Goal: Task Accomplishment & Management: Manage account settings

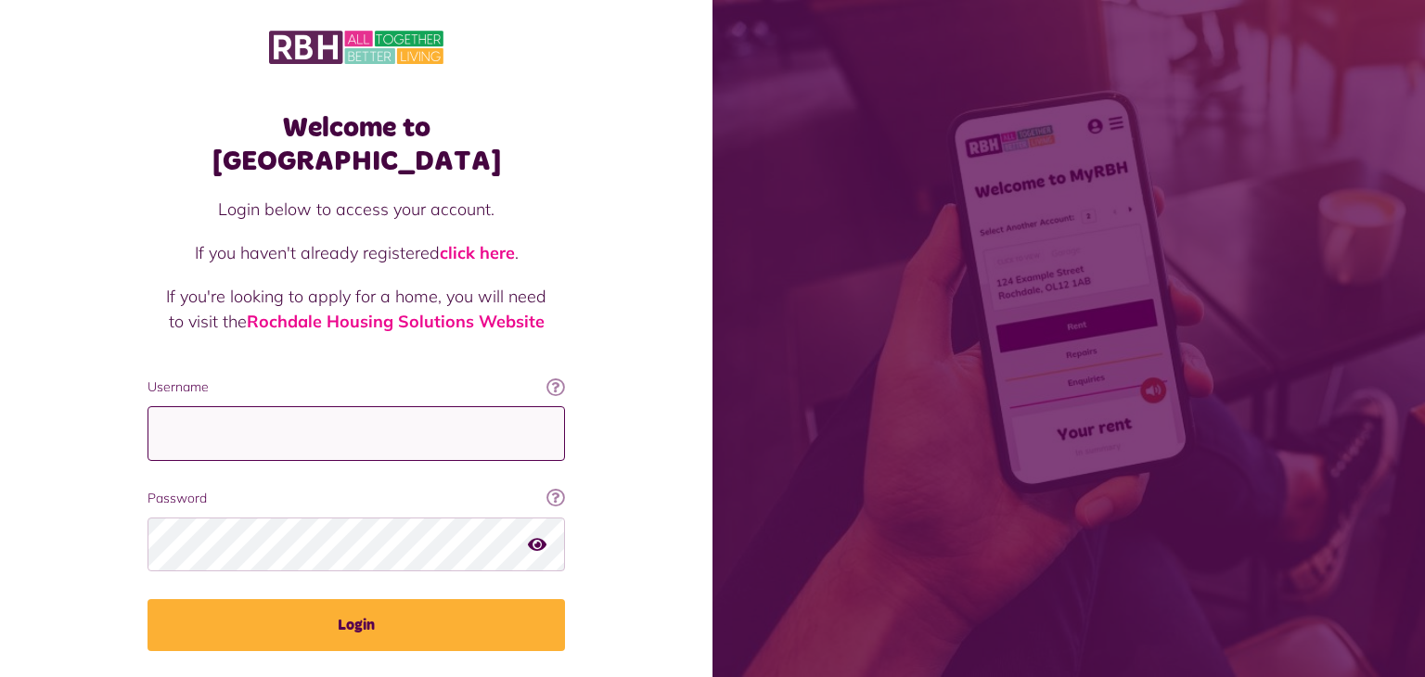
click at [196, 406] on input "Username" at bounding box center [356, 433] width 417 height 55
type input "**********"
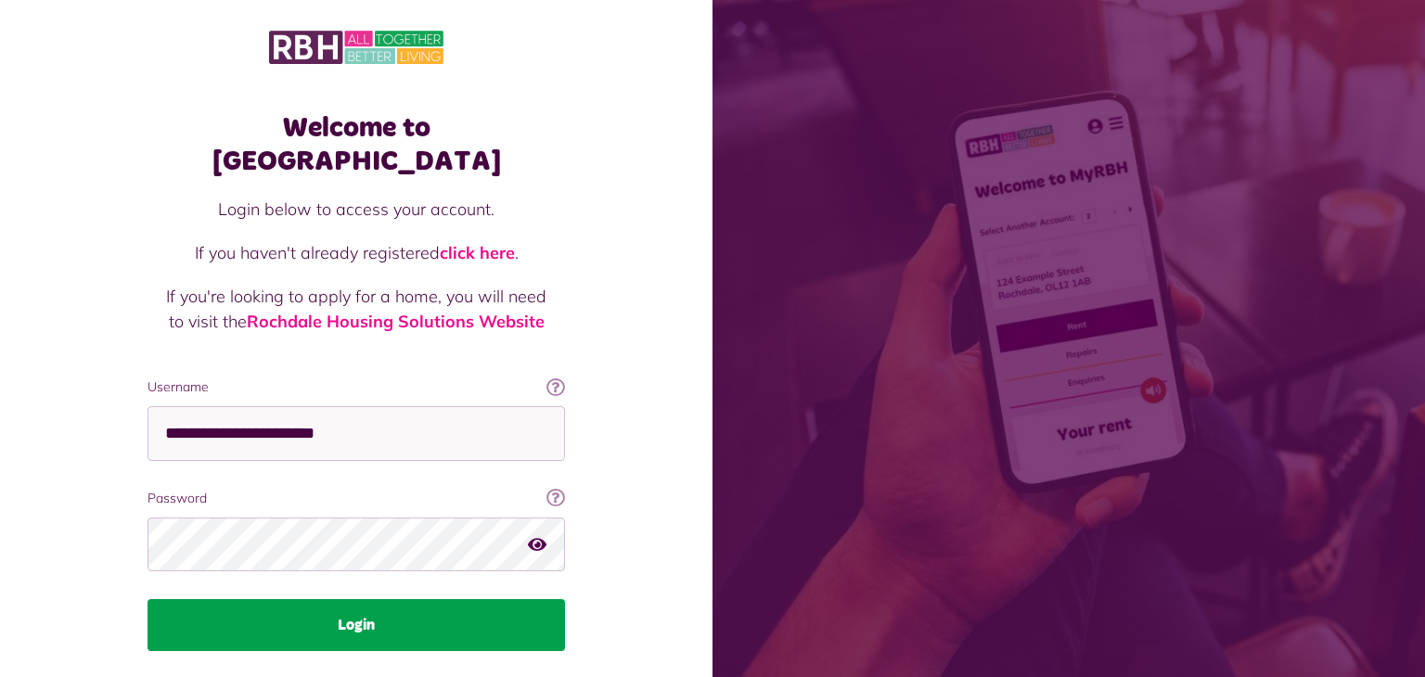
click at [257, 602] on button "Login" at bounding box center [356, 625] width 417 height 52
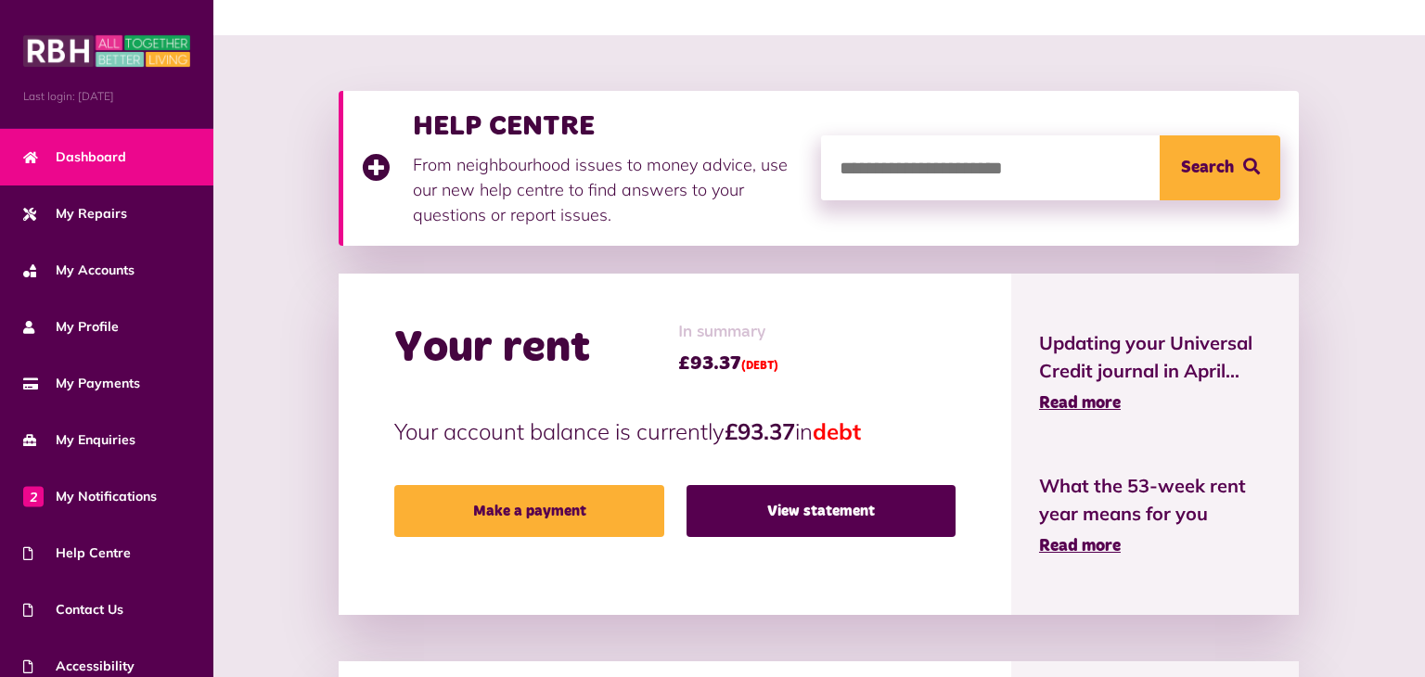
scroll to position [208, 0]
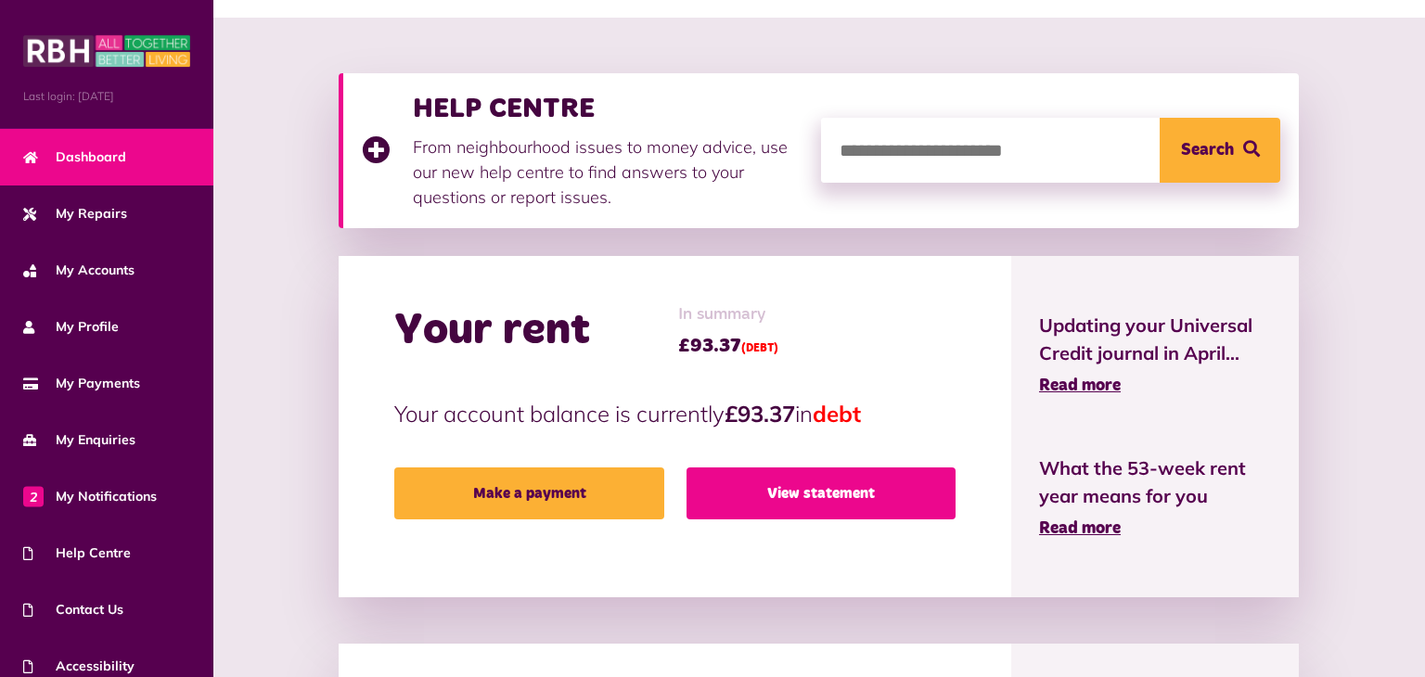
click at [820, 491] on link "View statement" at bounding box center [820, 494] width 269 height 52
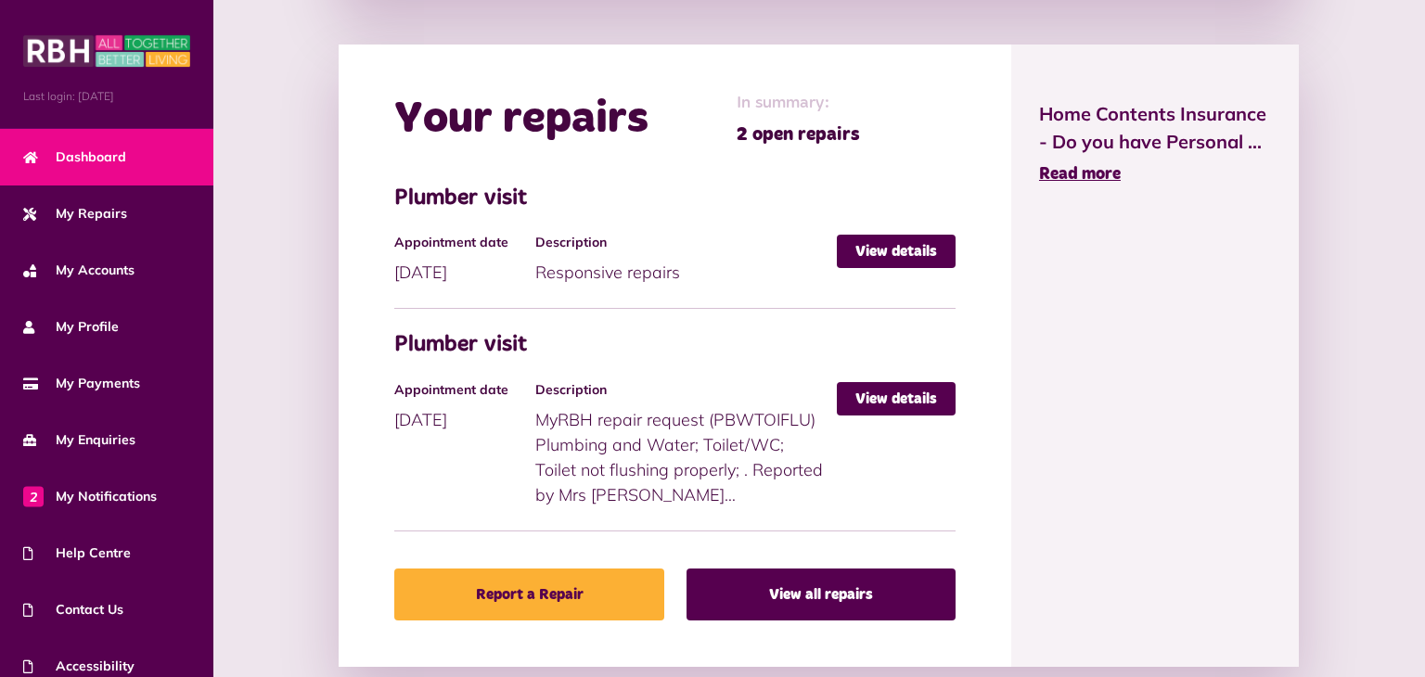
scroll to position [808, 0]
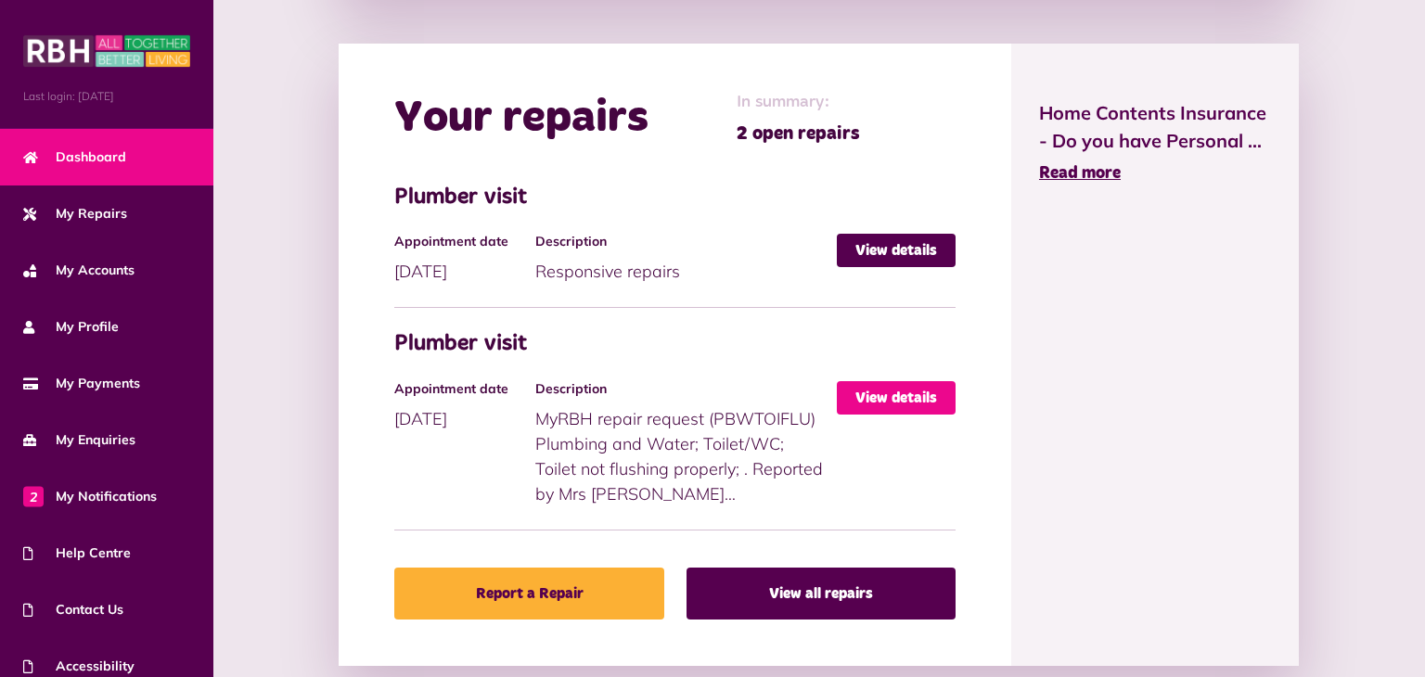
click at [920, 390] on link "View details" at bounding box center [896, 397] width 119 height 33
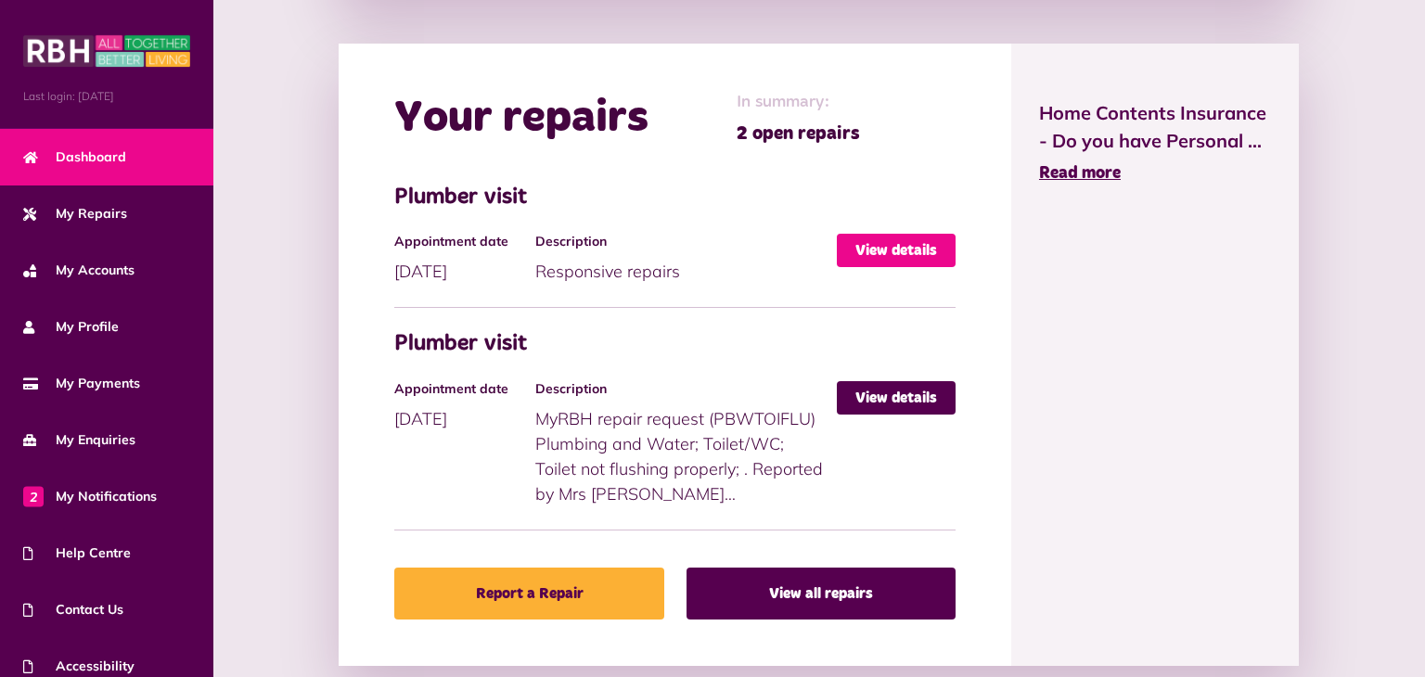
click at [887, 244] on link "View details" at bounding box center [896, 250] width 119 height 33
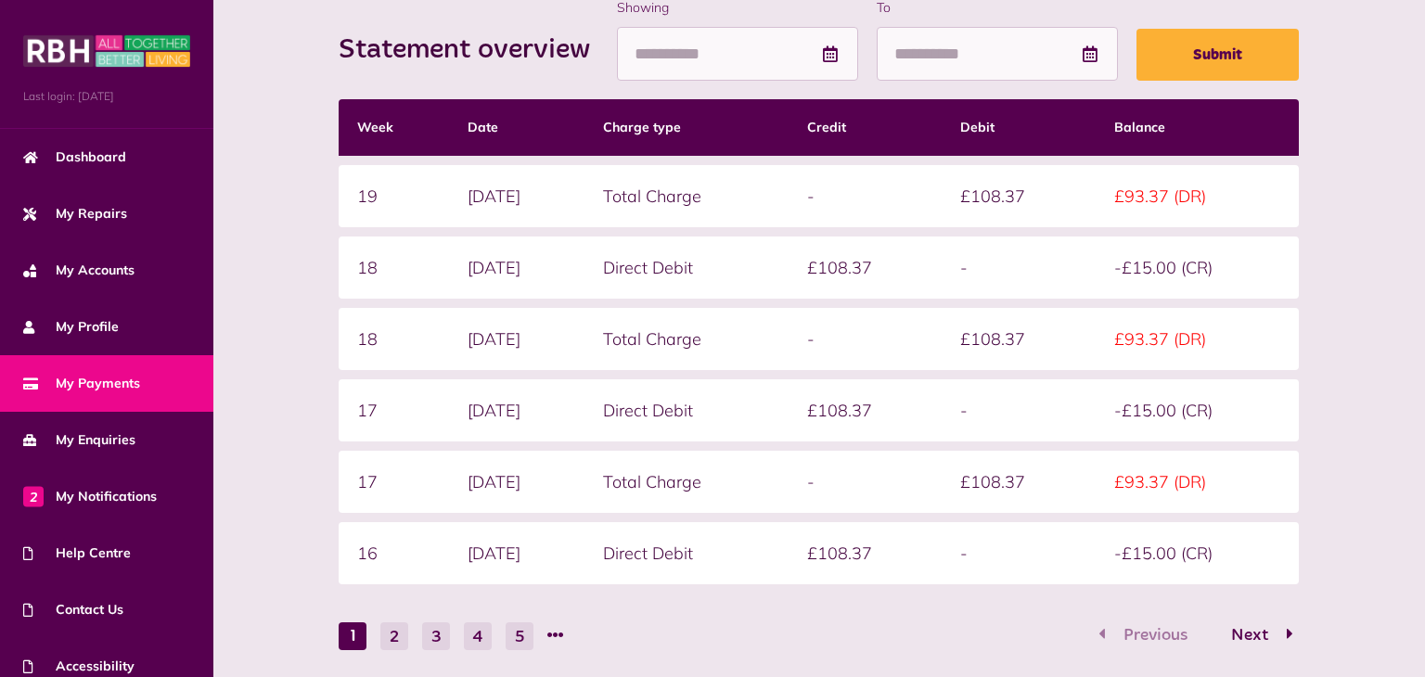
scroll to position [278, 0]
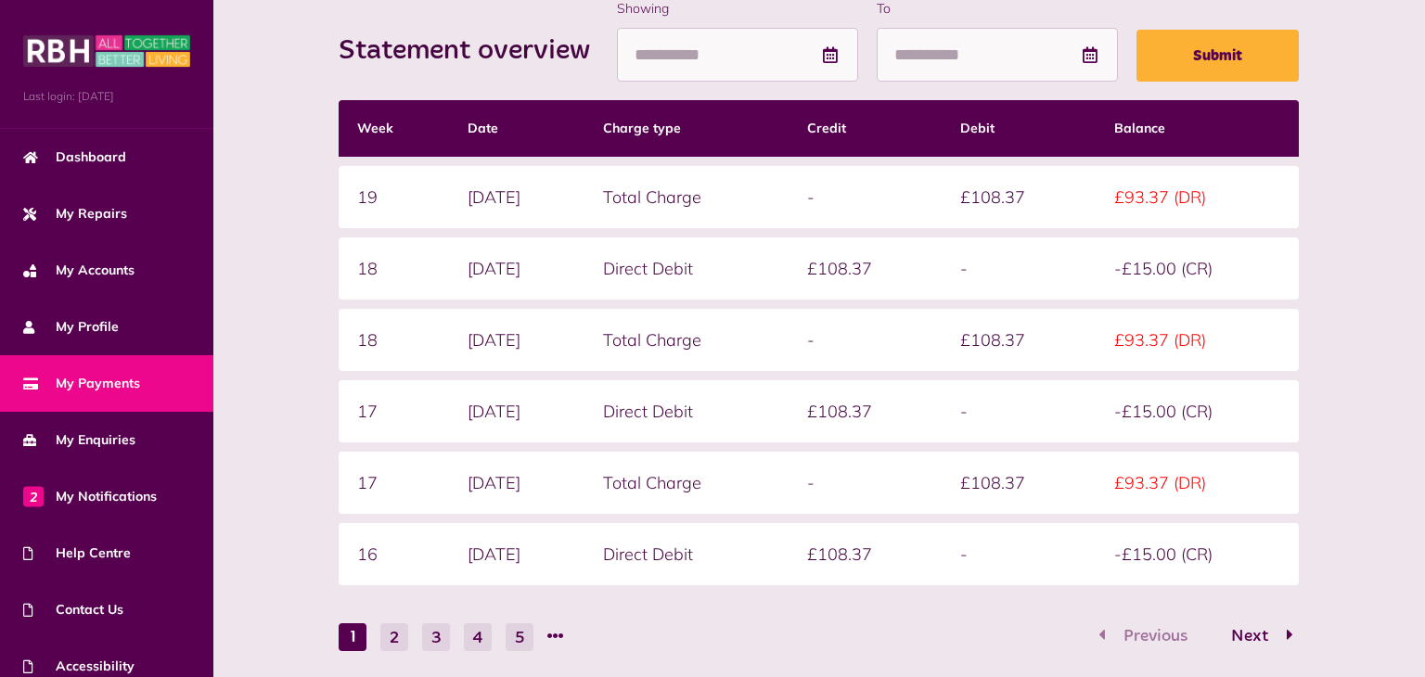
click at [1370, 454] on div "Statement overview Showing To Submit Week Date Charge type Credit Debit Balance…" at bounding box center [819, 374] width 1174 height 751
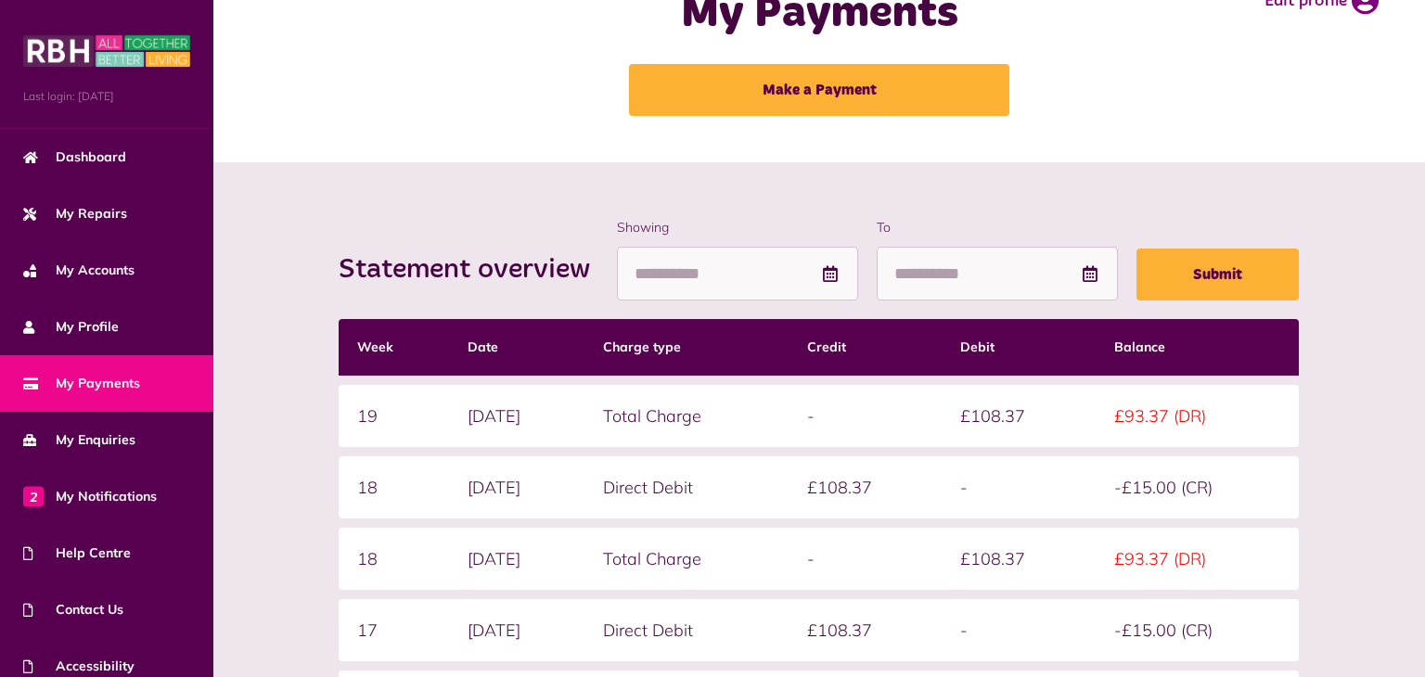
scroll to position [0, 0]
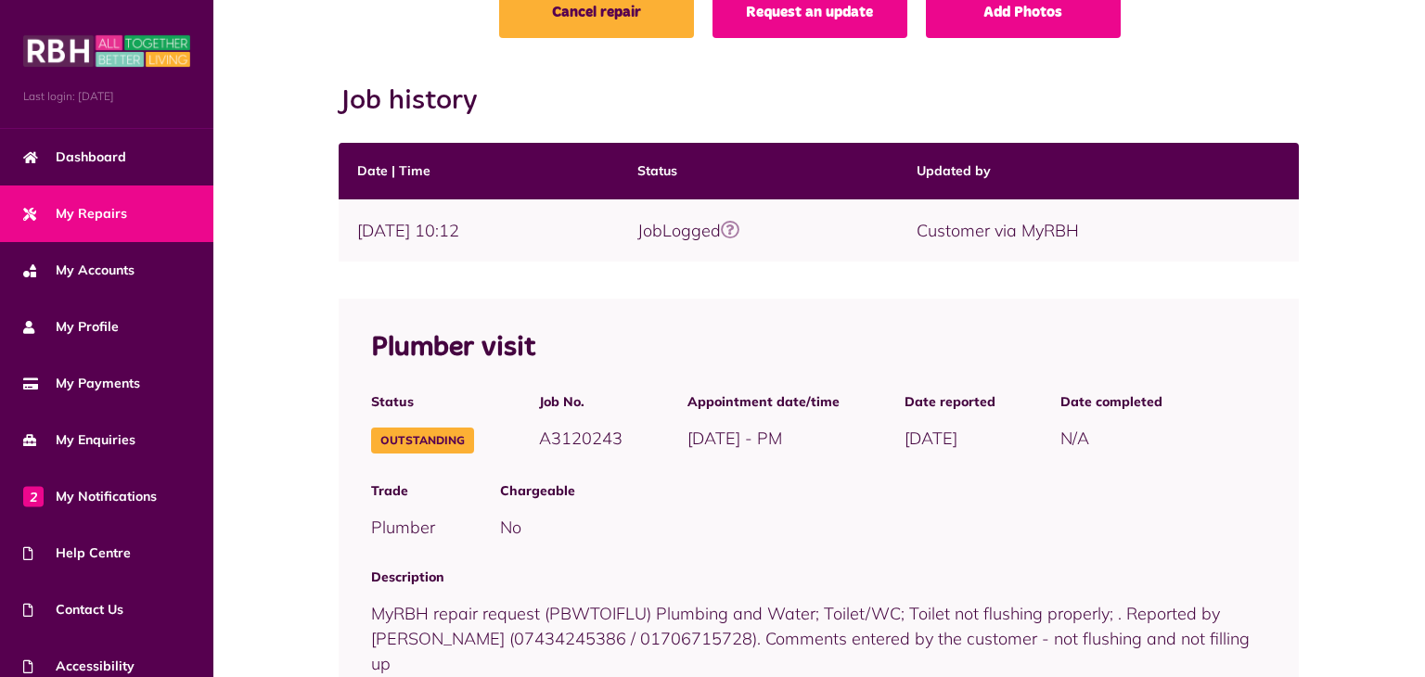
scroll to position [237, 0]
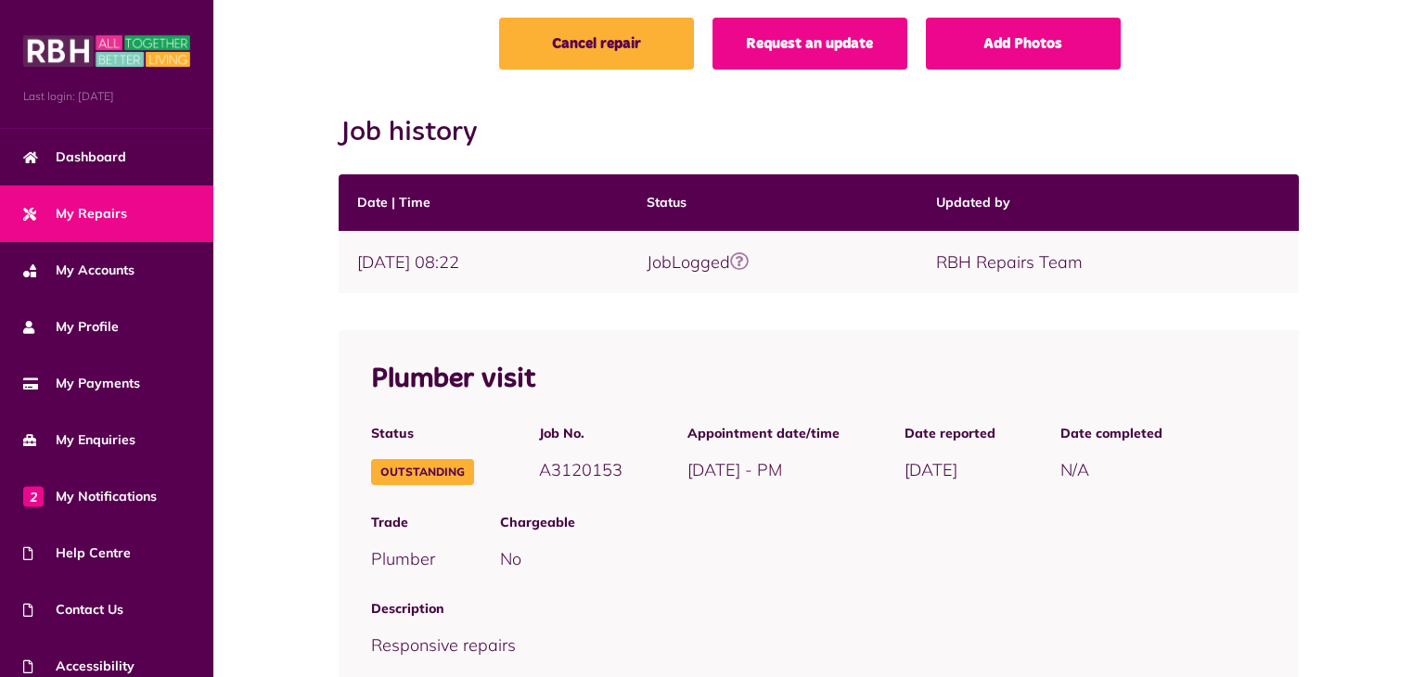
scroll to position [202, 0]
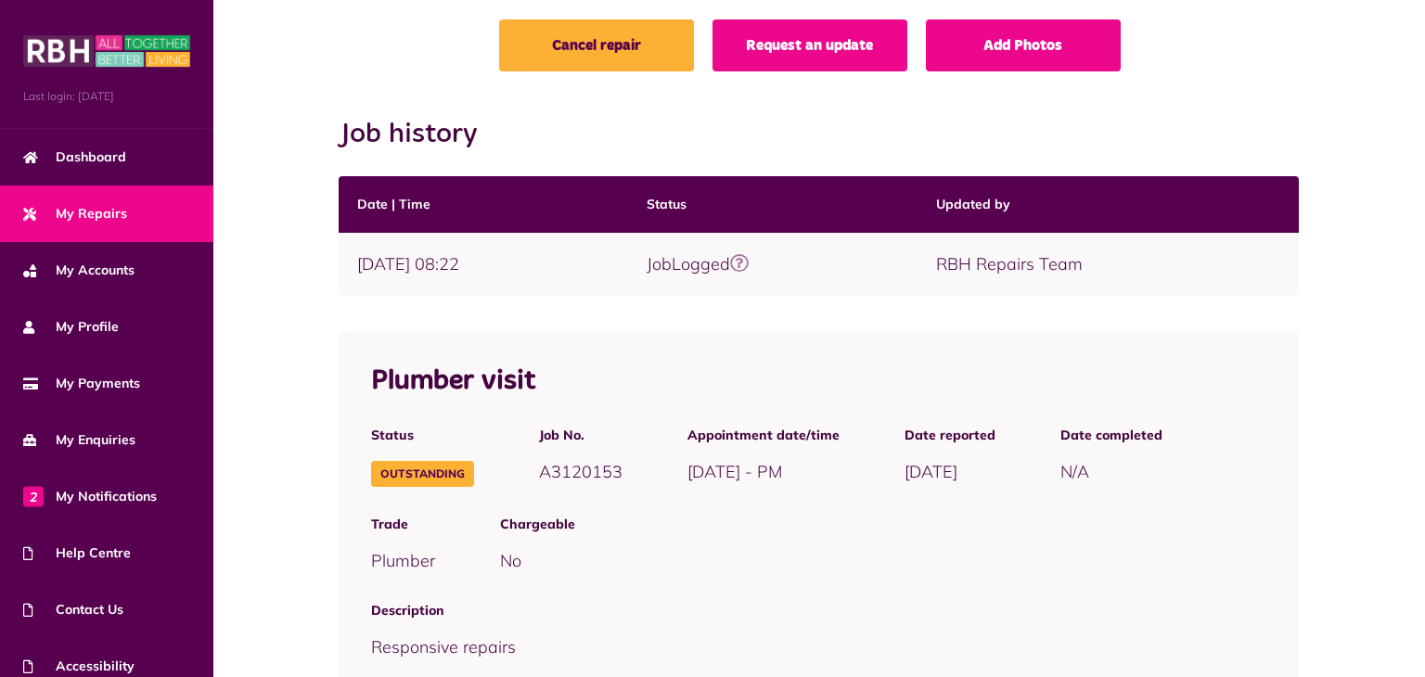
click at [1333, 255] on div "Cancel repair Request an update Add Photos Job history Date | Time Status Updat…" at bounding box center [819, 524] width 1174 height 1010
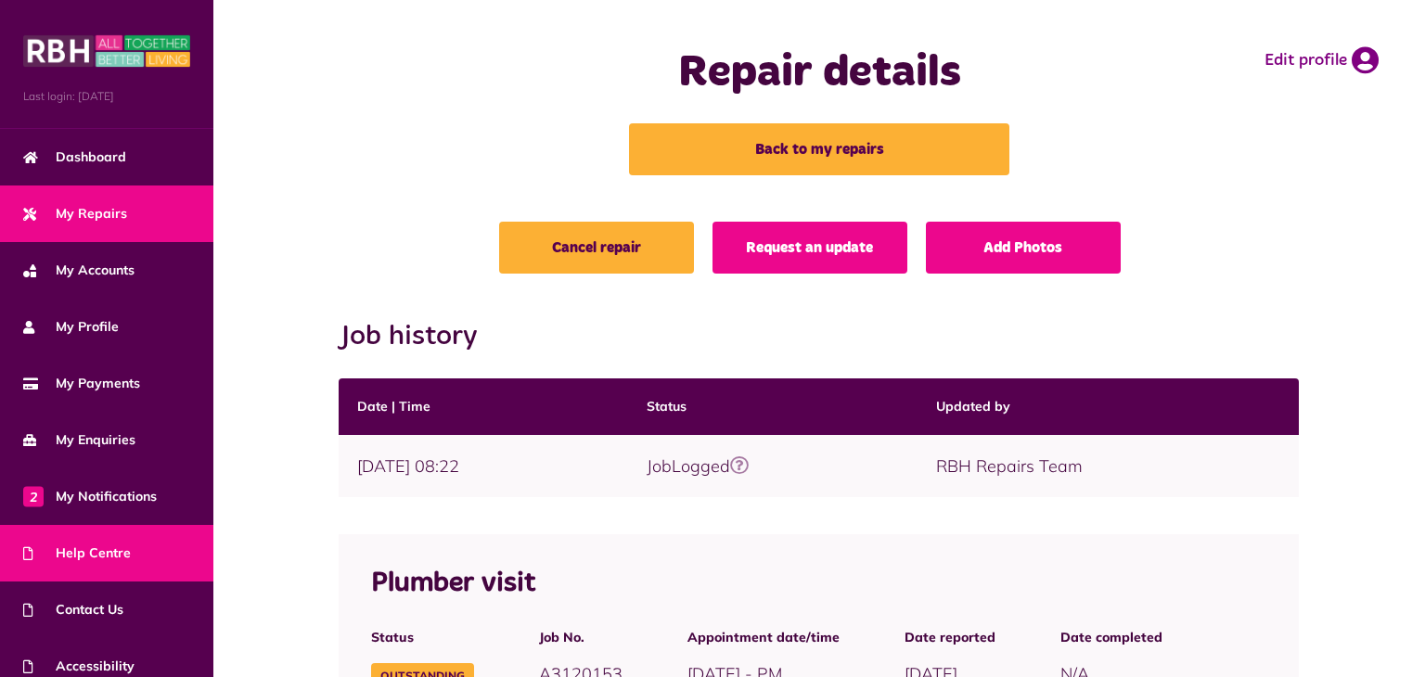
scroll to position [75, 0]
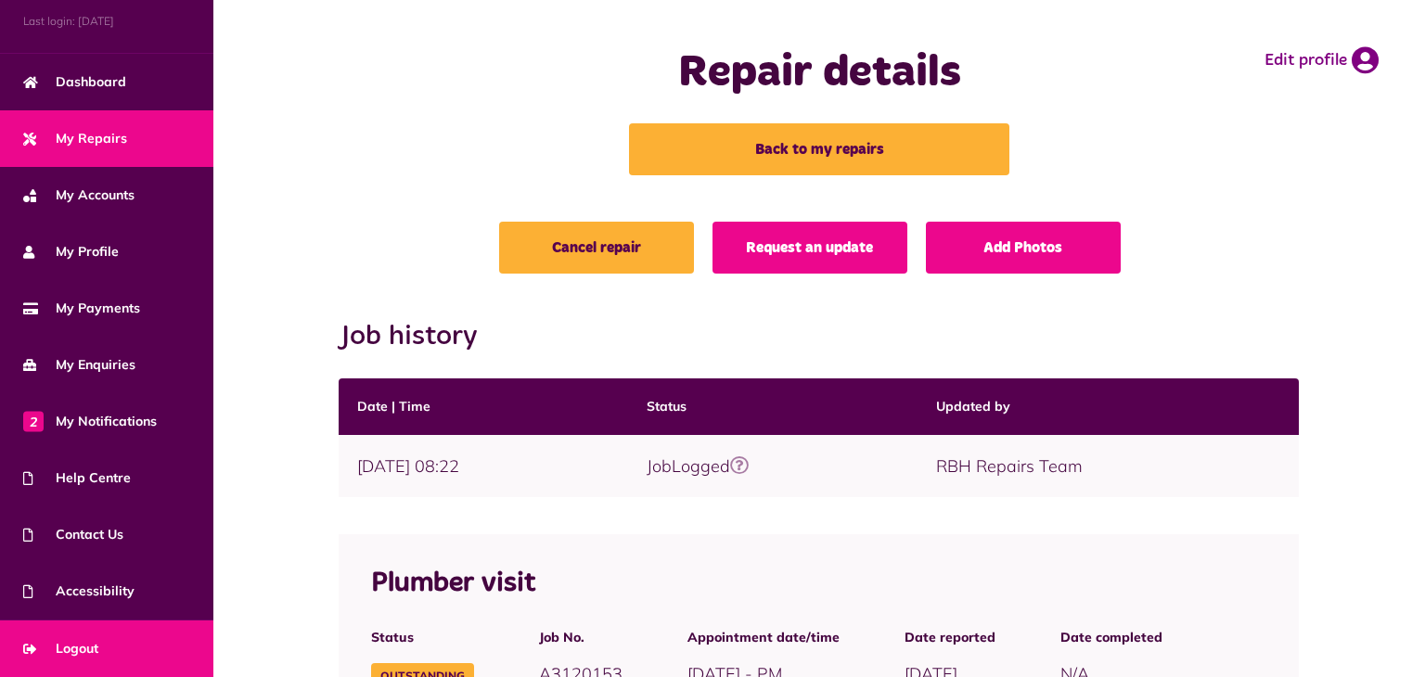
click at [92, 642] on span "Logout" at bounding box center [60, 648] width 75 height 19
